Goal: Transaction & Acquisition: Obtain resource

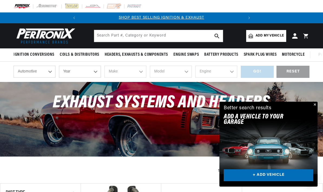
click at [313, 104] on button "Close" at bounding box center [314, 105] width 6 height 6
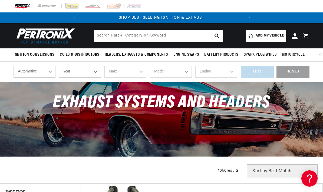
click at [51, 73] on select "Automotive Agricultural Industrial Marine Motorcycle" at bounding box center [35, 72] width 42 height 12
click at [98, 69] on select "Year 2026 2025 2024 2023 2022 2021 2020 2019 2018 2017 2016 2015 2014 2013 2012…" at bounding box center [80, 72] width 42 height 12
select select "1968"
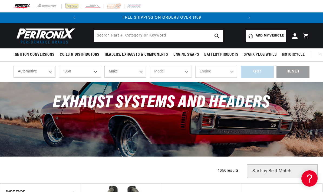
scroll to position [0, 0]
click at [142, 70] on select "Make Alfa Romeo American Motors Aston Martin Austin Austin Healey Avanti Bentle…" at bounding box center [125, 72] width 42 height 12
select select "Ford"
click at [189, 71] on select "Model Bronco Country Sedan Country Squire Custom Custom 500 F-100 F-250 F-350 F…" at bounding box center [171, 72] width 42 height 12
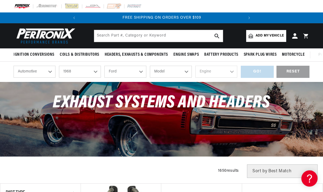
select select "Mustang"
click at [232, 71] on select "Engine 4.1L 4.3L 5.8L 200cid / 3.3L 289cid / 4.7L 302cid / 5.0L 351W 390cid / 6…" at bounding box center [216, 72] width 42 height 12
select select "4.3L"
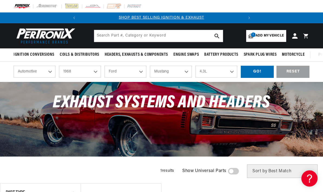
click at [234, 72] on select "4.1L 4.3L 5.8L 200cid / 3.3L 289cid / 4.7L 302cid / 5.0L 351W 390cid / 6.4L 427…" at bounding box center [216, 72] width 42 height 12
select select "302cid-5.0L"
click at [261, 71] on div "GO!" at bounding box center [257, 72] width 33 height 12
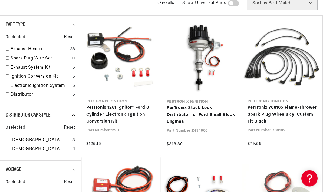
scroll to position [0, 164]
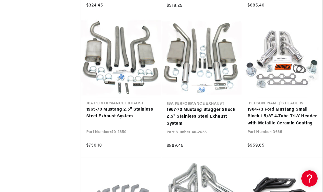
click at [129, 106] on link "1965-70 Mustang 2.5" Stainless Steel Exhaust System" at bounding box center [121, 113] width 70 height 14
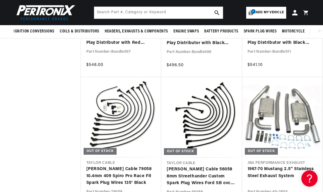
click at [304, 166] on link "1967-70 Mustang 2.5" Stainless Steel Exhaust System" at bounding box center [283, 173] width 70 height 14
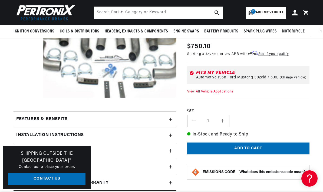
scroll to position [116, 0]
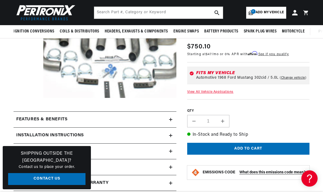
click at [168, 118] on div "Features & Benefits" at bounding box center [92, 119] width 156 height 7
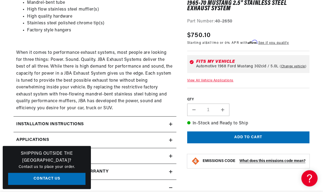
scroll to position [0, 164]
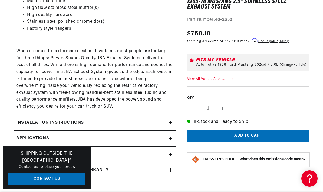
click at [171, 122] on icon at bounding box center [171, 122] width 0 height 3
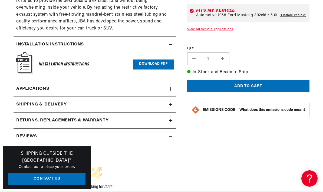
scroll to position [0, 0]
click at [172, 87] on icon at bounding box center [170, 88] width 3 height 3
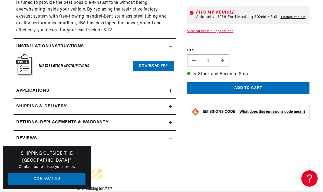
click at [58, 64] on h6 "Installation Instructions" at bounding box center [64, 66] width 51 height 7
click at [165, 61] on link "Download PDF" at bounding box center [153, 66] width 40 height 10
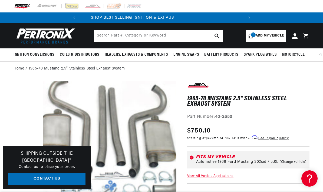
scroll to position [0, 164]
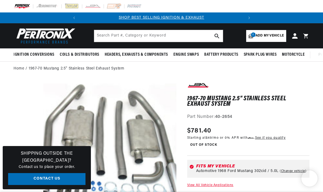
scroll to position [1, 0]
